Goal: Information Seeking & Learning: Learn about a topic

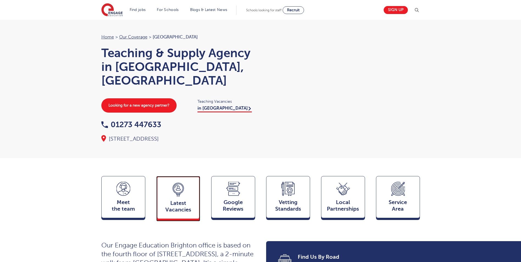
click at [185, 180] on div "Latest Vacancies Jobs" at bounding box center [178, 197] width 44 height 43
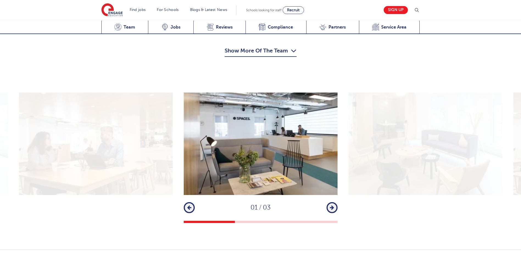
scroll to position [894, 0]
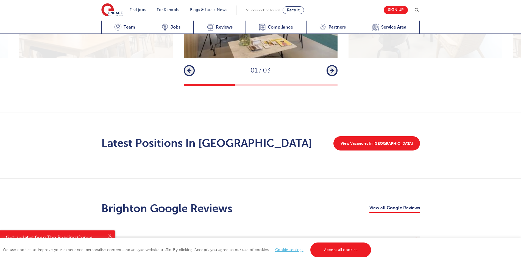
scroll to position [812, 0]
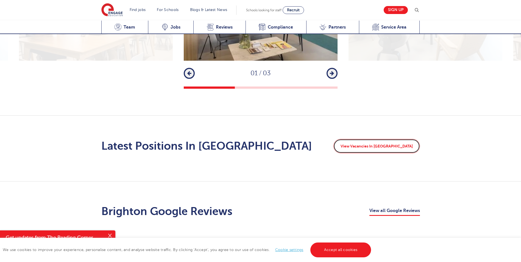
click at [387, 139] on link "View Vacancies In [GEOGRAPHIC_DATA]" at bounding box center [376, 146] width 86 height 14
